Goal: Task Accomplishment & Management: Manage account settings

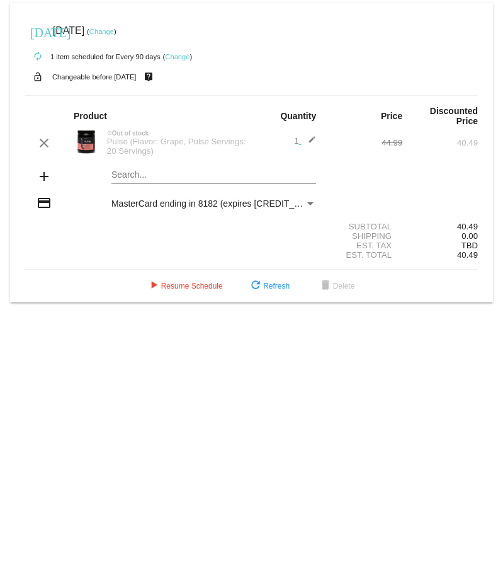
click at [114, 34] on link "Change" at bounding box center [101, 32] width 25 height 8
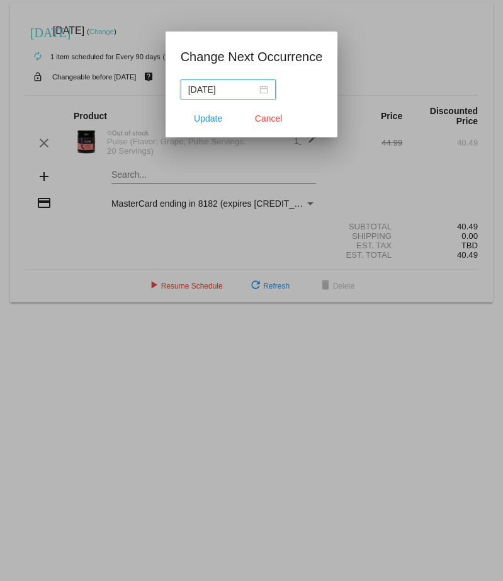
click at [261, 86] on div "[DATE]" at bounding box center [228, 89] width 80 height 14
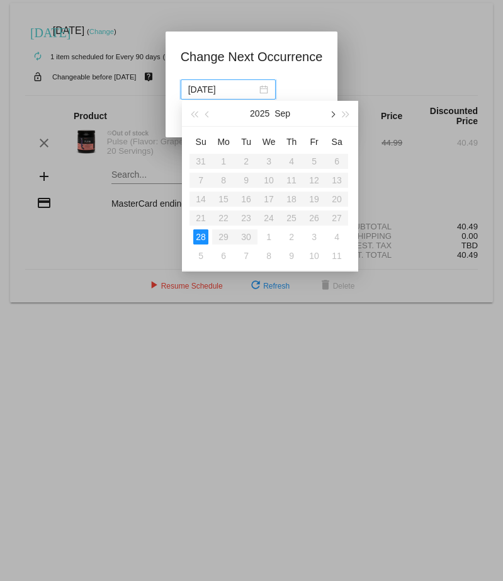
click at [328, 112] on button "button" at bounding box center [332, 113] width 14 height 25
click at [294, 241] on div "30" at bounding box center [291, 236] width 15 height 15
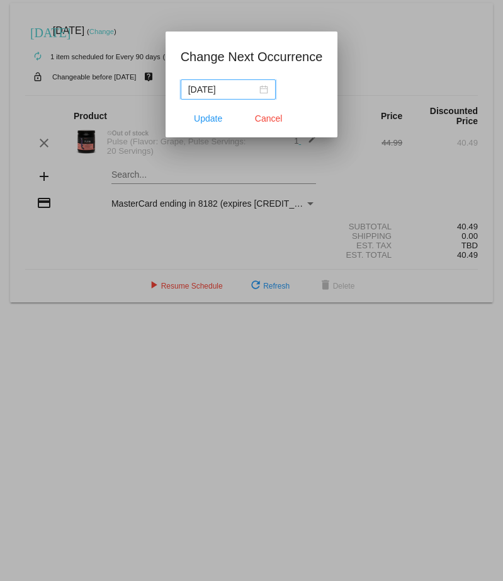
click at [264, 93] on div "[DATE]" at bounding box center [228, 89] width 80 height 14
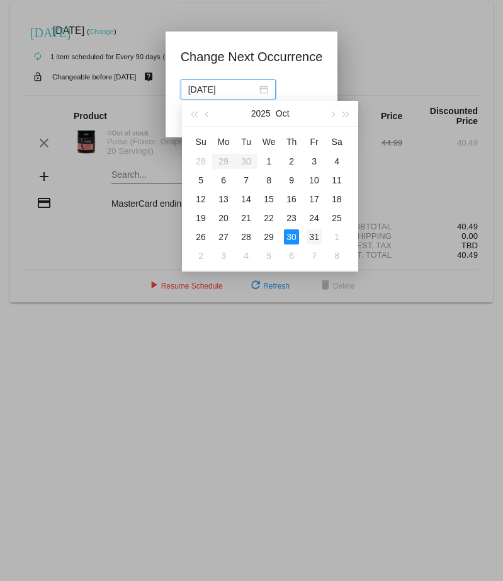
click at [319, 237] on div "31" at bounding box center [314, 236] width 15 height 15
type input "[DATE]"
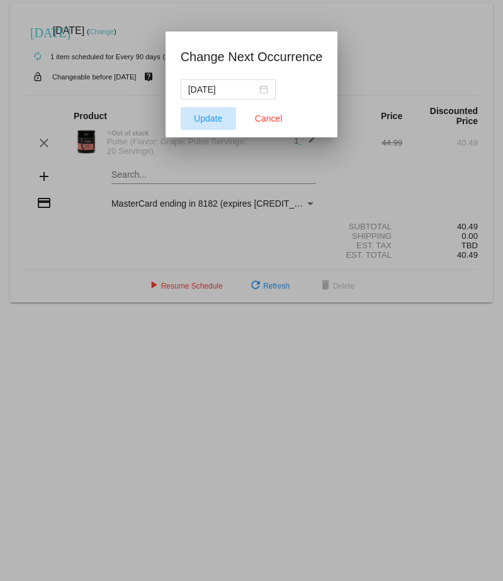
click at [215, 116] on span "Update" at bounding box center [208, 118] width 28 height 10
